Goal: Transaction & Acquisition: Book appointment/travel/reservation

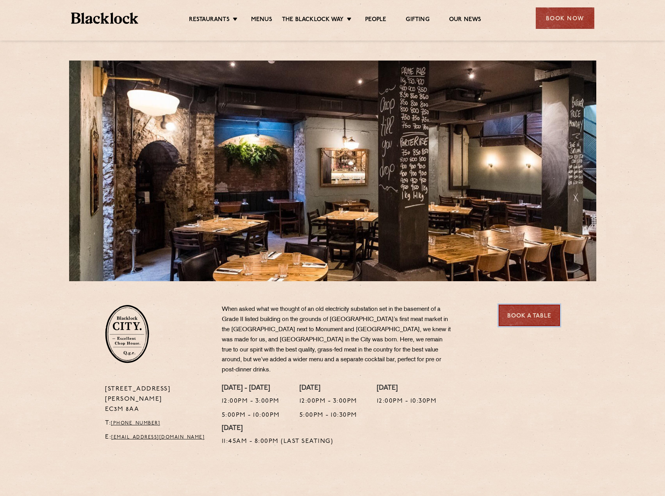
click at [510, 309] on link "Book a Table" at bounding box center [529, 315] width 61 height 21
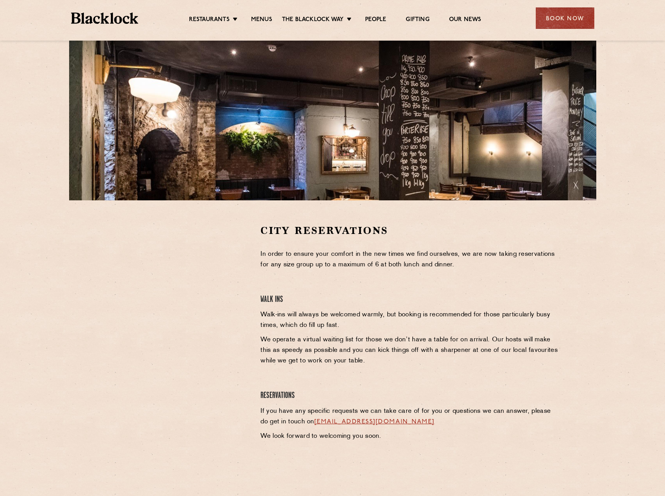
scroll to position [195, 0]
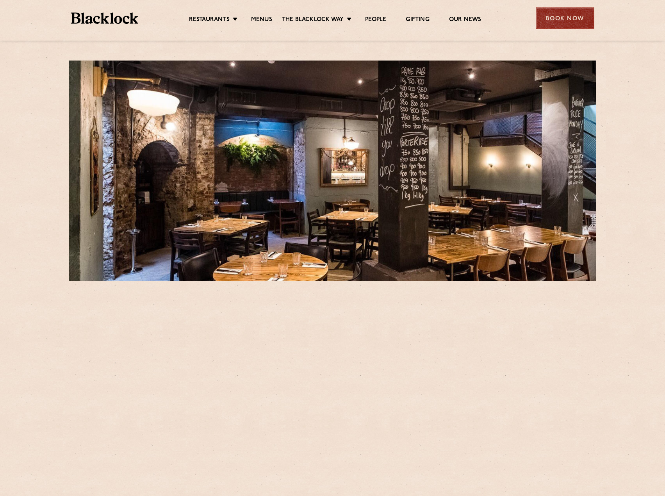
click at [550, 20] on div "Book Now" at bounding box center [565, 17] width 59 height 21
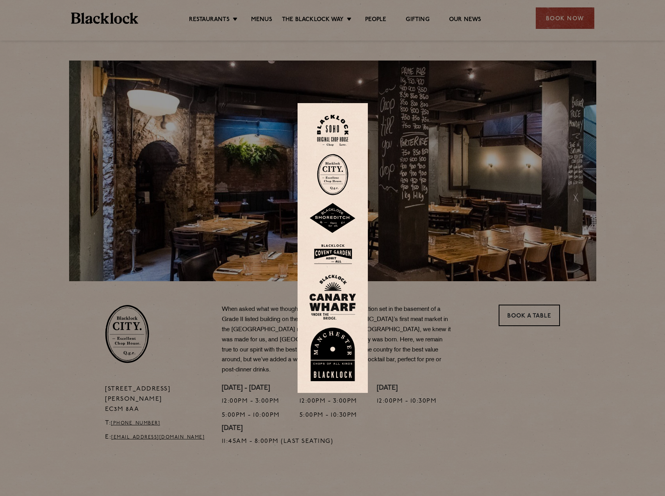
click at [333, 169] on img at bounding box center [332, 174] width 31 height 41
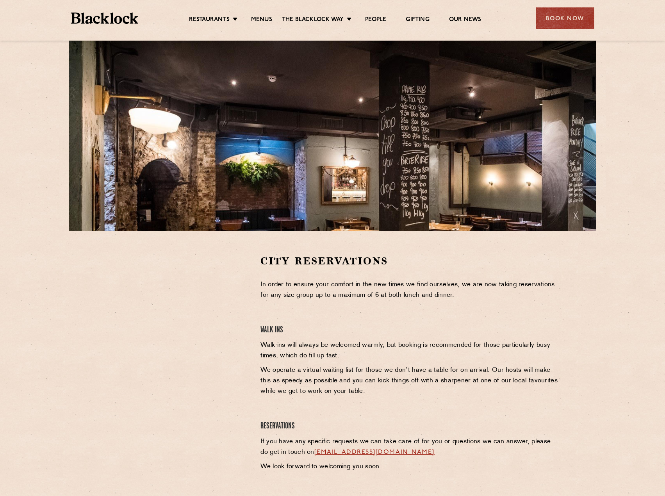
scroll to position [117, 0]
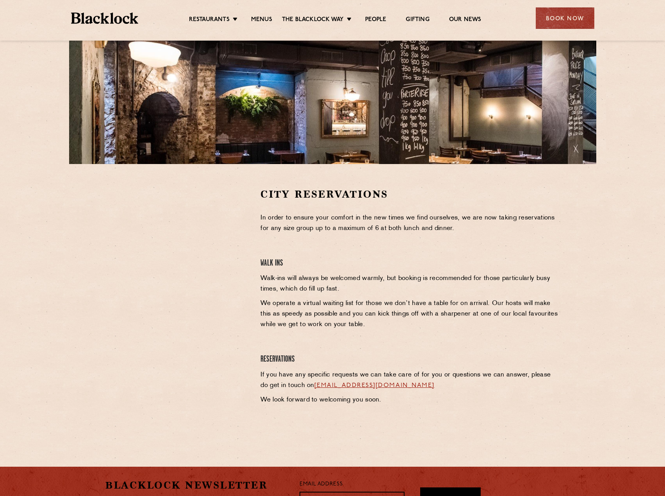
drag, startPoint x: 7, startPoint y: 307, endPoint x: 16, endPoint y: 301, distance: 10.5
click at [7, 306] on section "City Reservations In order to ensure your comfort in the new times we find ours…" at bounding box center [332, 305] width 665 height 283
